Goal: Task Accomplishment & Management: Manage account settings

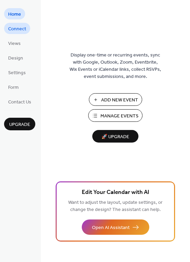
click at [22, 31] on span "Connect" at bounding box center [17, 28] width 18 height 7
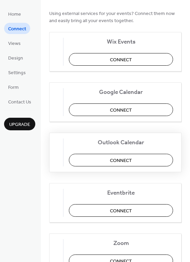
scroll to position [58, 0]
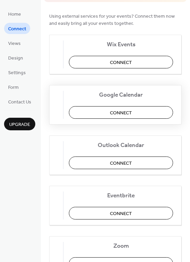
click at [117, 106] on button "Connect" at bounding box center [121, 112] width 104 height 13
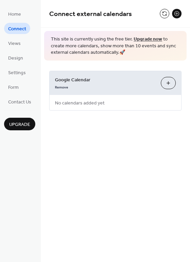
scroll to position [0, 0]
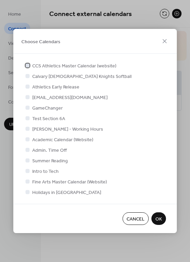
click at [46, 69] on span "CCS Athletics Master Calendar (website)" at bounding box center [74, 65] width 84 height 7
click at [159, 218] on span "OK" at bounding box center [159, 218] width 6 height 7
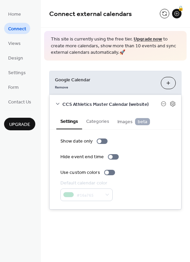
click at [124, 120] on span "Images beta" at bounding box center [134, 121] width 33 height 7
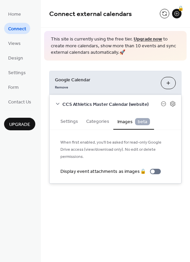
click at [95, 125] on button "Categories" at bounding box center [97, 121] width 31 height 16
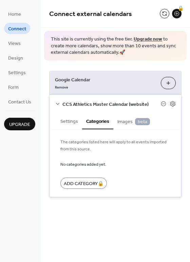
click at [70, 123] on button "Settings" at bounding box center [69, 121] width 26 height 16
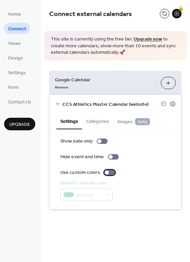
click at [107, 174] on div at bounding box center [109, 171] width 11 height 5
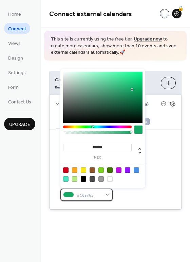
click at [99, 196] on span "#16a765" at bounding box center [89, 194] width 25 height 7
drag, startPoint x: 107, startPoint y: 148, endPoint x: 92, endPoint y: 146, distance: 15.4
click at [92, 146] on input "*******" at bounding box center [97, 147] width 69 height 7
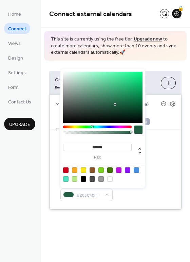
type input "*******"
click at [125, 178] on div at bounding box center [103, 173] width 86 height 21
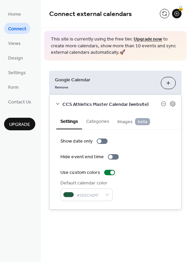
click at [124, 196] on div "Default calendar color #205C40FF" at bounding box center [115, 189] width 110 height 21
click at [102, 123] on button "Categories" at bounding box center [97, 121] width 31 height 16
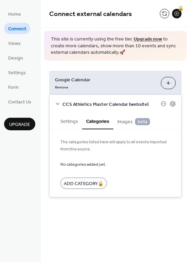
click at [71, 123] on button "Settings" at bounding box center [69, 121] width 26 height 16
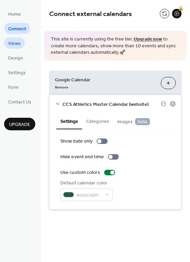
click at [19, 41] on span "Views" at bounding box center [14, 43] width 13 height 7
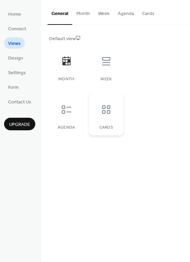
click at [106, 110] on icon at bounding box center [106, 109] width 11 height 11
click at [116, 118] on div at bounding box center [106, 109] width 20 height 20
click at [106, 16] on button "Week" at bounding box center [104, 12] width 20 height 24
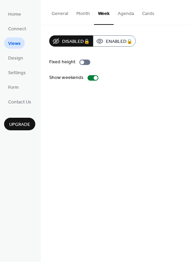
click at [58, 13] on button "General" at bounding box center [60, 12] width 25 height 24
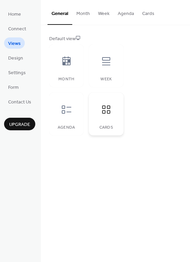
click at [107, 107] on icon at bounding box center [106, 109] width 11 height 11
click at [84, 16] on button "Month" at bounding box center [83, 12] width 22 height 24
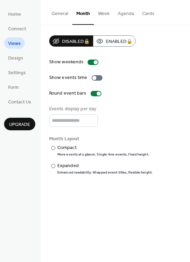
click at [101, 15] on button "Week" at bounding box center [104, 12] width 20 height 24
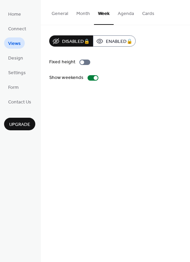
click at [103, 11] on button "Week" at bounding box center [104, 12] width 20 height 25
click at [21, 122] on span "Upgrade" at bounding box center [19, 124] width 21 height 7
